Goal: Information Seeking & Learning: Learn about a topic

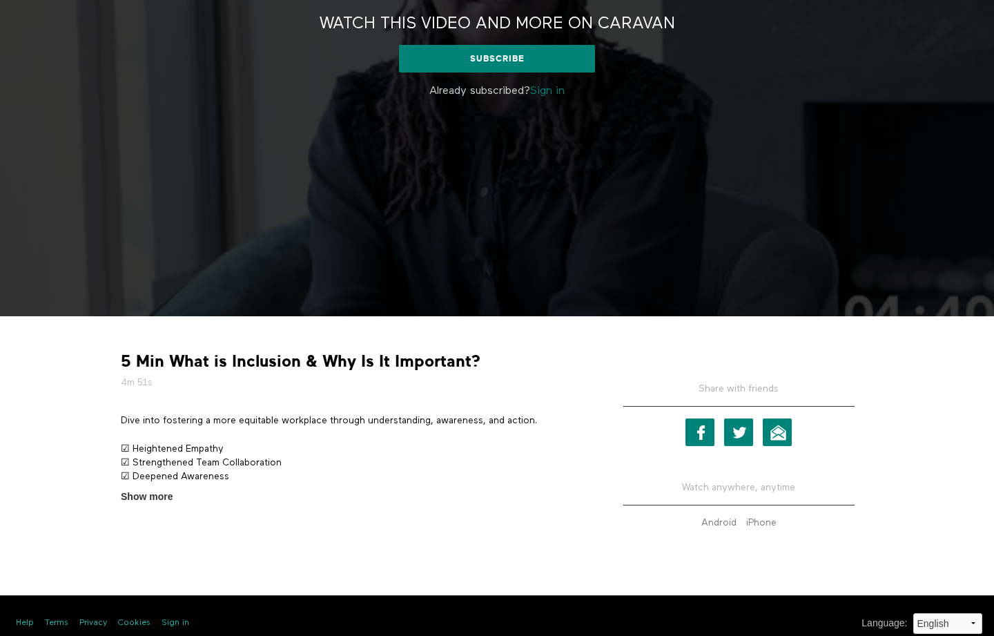
scroll to position [211, 0]
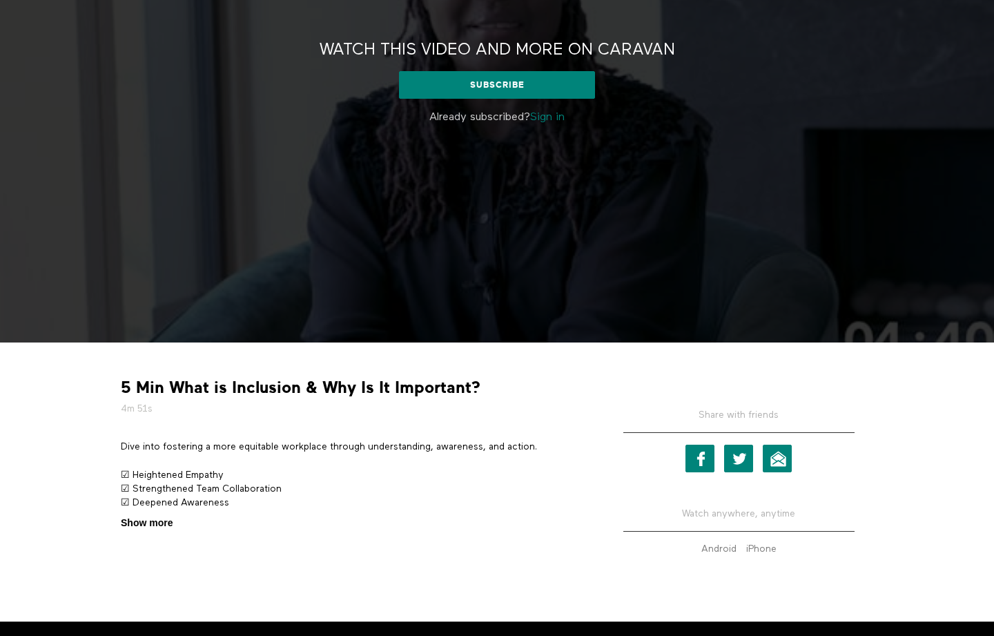
click at [161, 528] on span "Show more" at bounding box center [147, 523] width 52 height 15
click at [0, 0] on input "Show more Show less" at bounding box center [0, 0] width 0 height 0
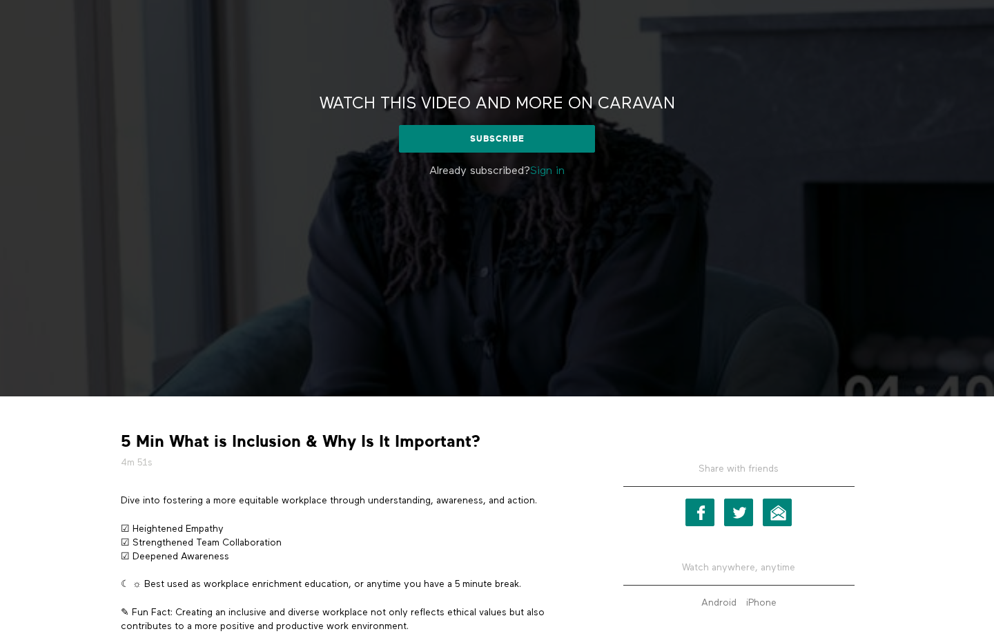
click at [354, 295] on div "Watch this video and more on CARAVAN Watch this video and more on CARAVAN Subsc…" at bounding box center [497, 141] width 994 height 509
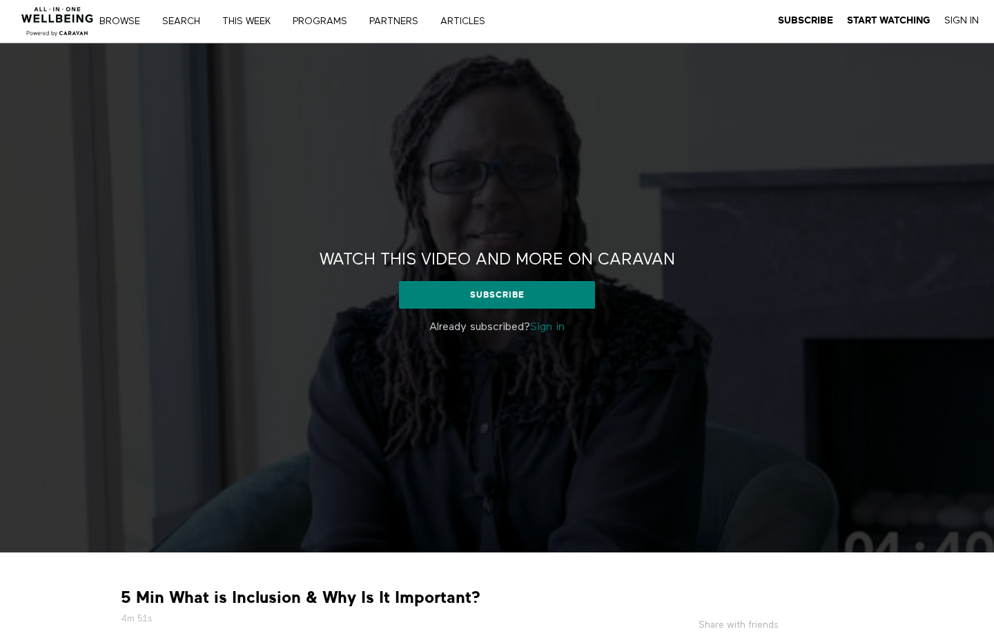
scroll to position [0, 0]
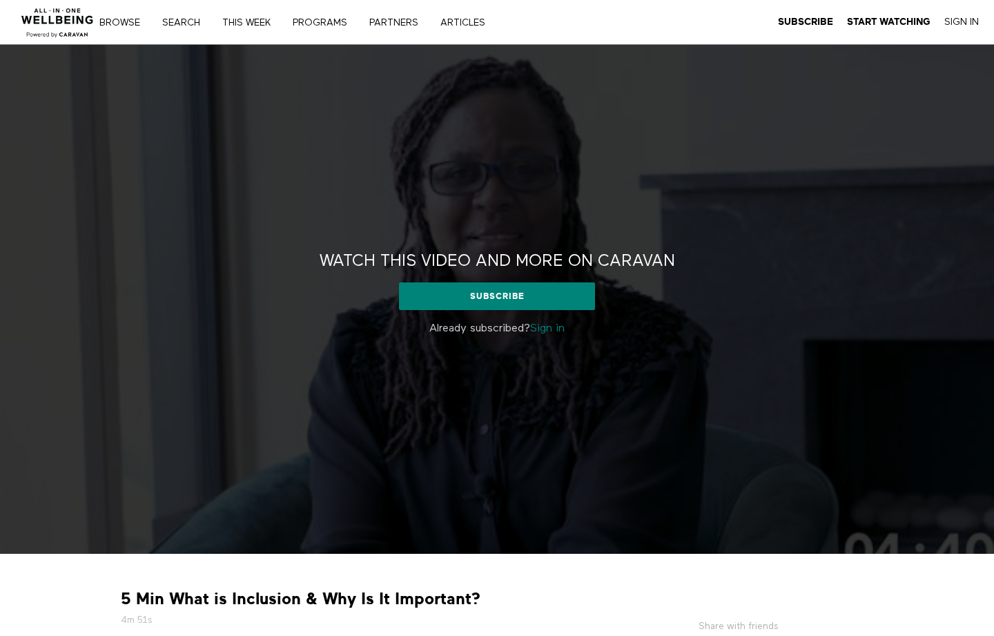
click at [468, 230] on div "Watch this video and more on CARAVAN Watch this video and more on CARAVAN Subsc…" at bounding box center [497, 299] width 994 height 509
click at [405, 20] on link "PARTNERS" at bounding box center [399, 23] width 68 height 10
click at [314, 20] on link "PROGRAMS" at bounding box center [325, 23] width 74 height 10
click at [396, 374] on div "Watch this video and more on CARAVAN Watch this video and more on CARAVAN Subsc…" at bounding box center [497, 299] width 994 height 509
